Goal: Navigation & Orientation: Find specific page/section

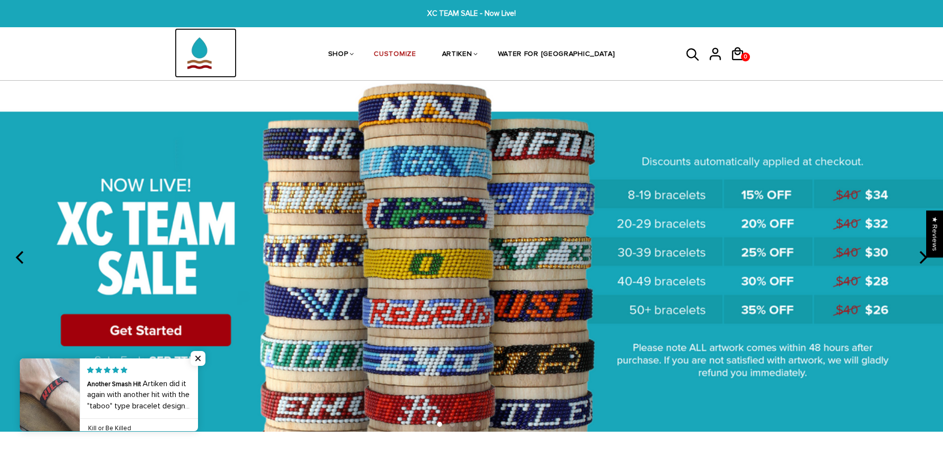
click at [194, 58] on img at bounding box center [199, 52] width 49 height 49
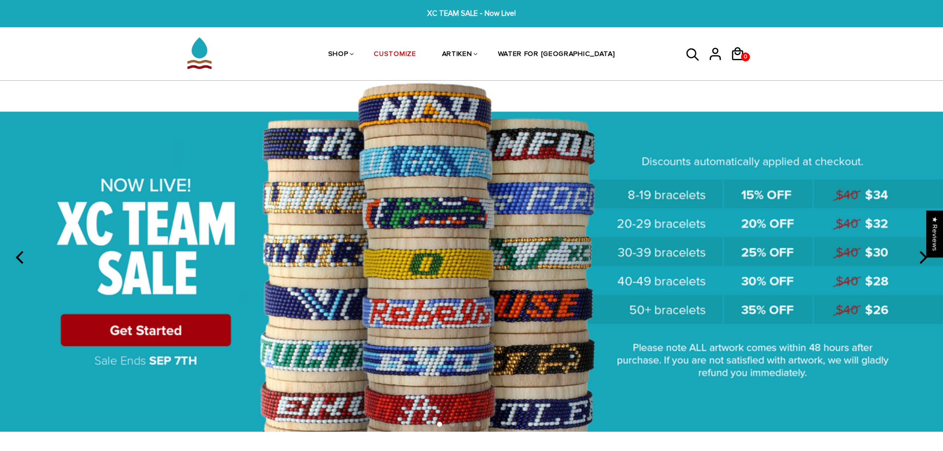
click at [697, 55] on icon at bounding box center [692, 55] width 15 height 24
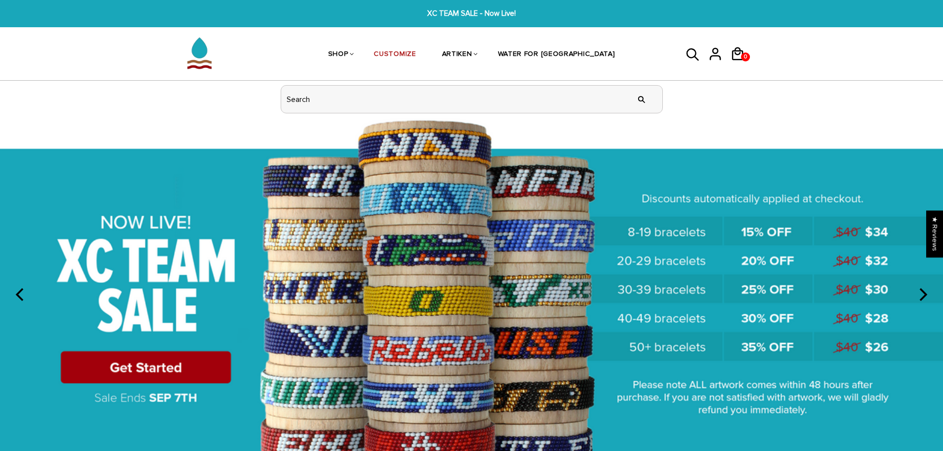
click at [385, 95] on input "header search" at bounding box center [471, 99] width 381 height 27
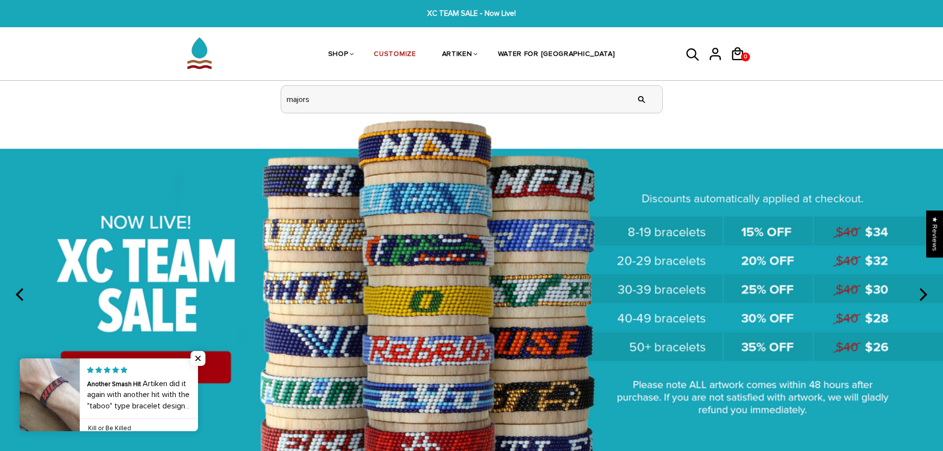
type input "majors"
click at [631, 81] on input "" at bounding box center [641, 99] width 20 height 37
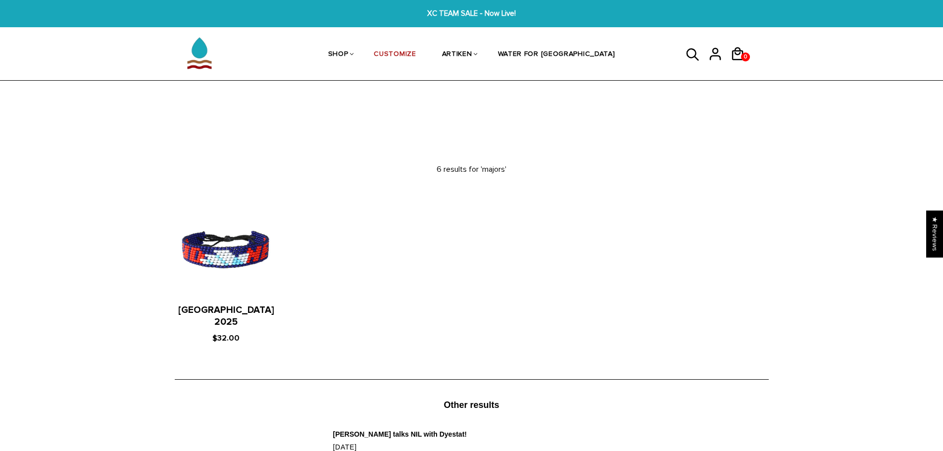
click at [688, 56] on icon at bounding box center [692, 54] width 12 height 12
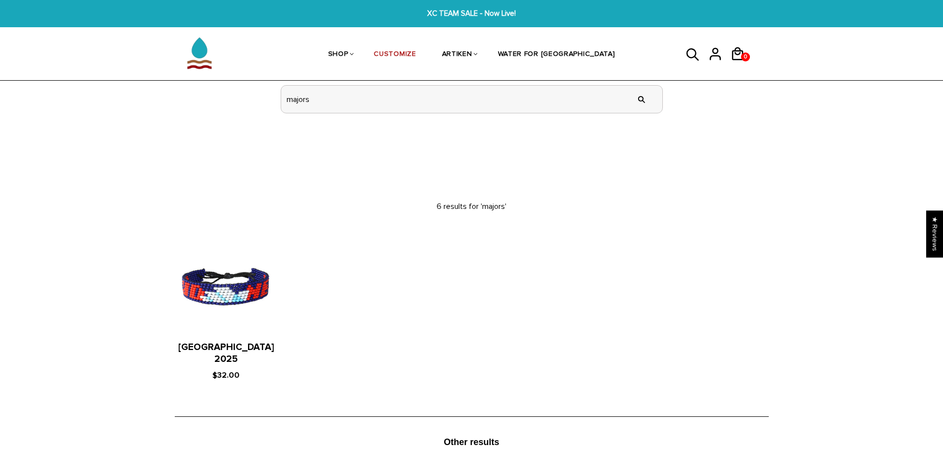
drag, startPoint x: 365, startPoint y: 96, endPoint x: 217, endPoint y: 90, distance: 147.6
click at [217, 90] on section "SHOP BRACELETS TEXT Inspirational fuel for maximum growth. CREATIVE Click and s…" at bounding box center [471, 60] width 943 height 116
type input "chicago"
click at [631, 81] on input "" at bounding box center [641, 99] width 20 height 37
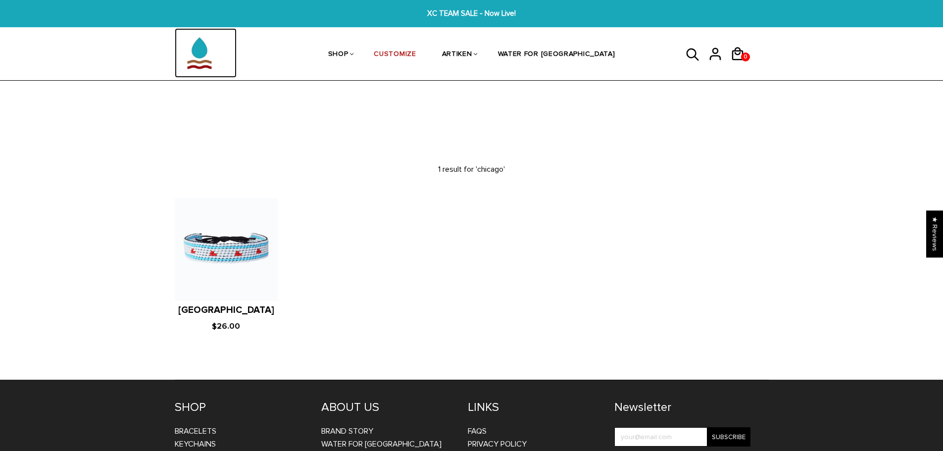
click at [198, 64] on img at bounding box center [199, 52] width 49 height 49
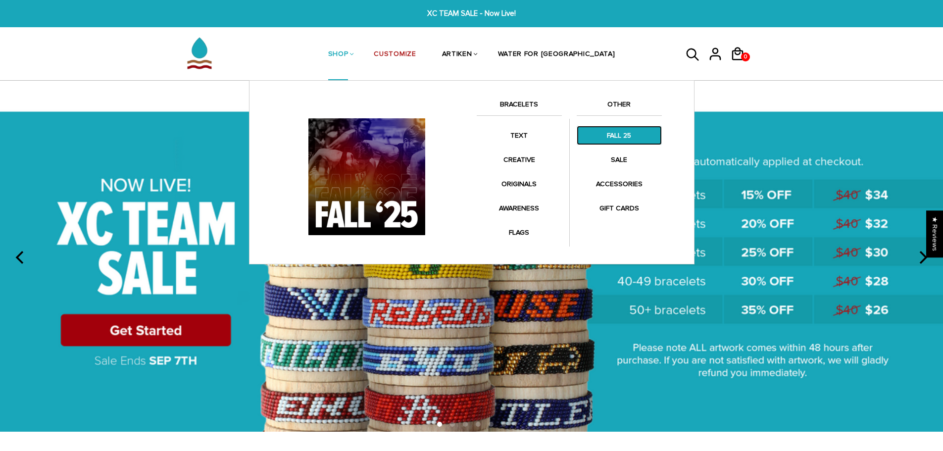
click at [607, 142] on link "FALL 25" at bounding box center [618, 135] width 85 height 19
